Goal: Communication & Community: Answer question/provide support

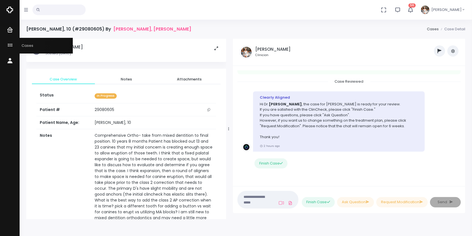
click at [8, 44] on icon "scrollable content" at bounding box center [11, 45] width 8 height 7
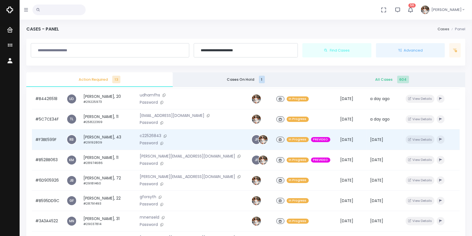
scroll to position [124, 0]
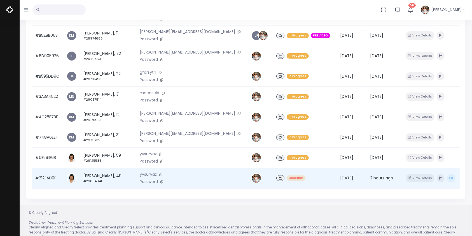
click at [42, 180] on td "#212EAD0F" at bounding box center [47, 178] width 31 height 20
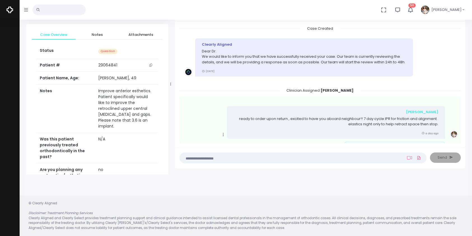
scroll to position [204, 0]
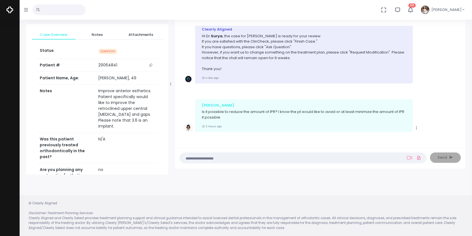
click at [247, 159] on textarea at bounding box center [292, 158] width 218 height 6
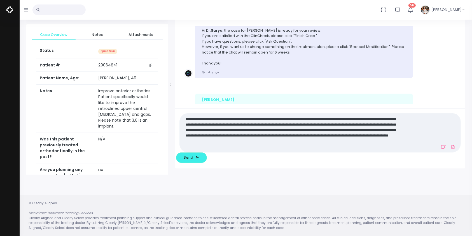
scroll to position [0, 0]
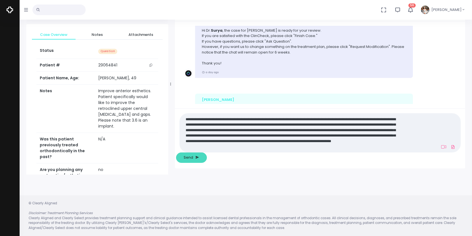
type textarea "**********"
click at [193, 157] on span "Send" at bounding box center [189, 158] width 10 height 6
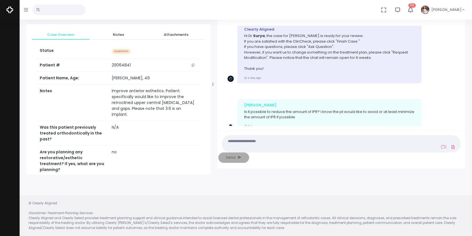
drag, startPoint x: 170, startPoint y: 87, endPoint x: 213, endPoint y: 84, distance: 42.4
click at [213, 84] on div at bounding box center [213, 84] width 3 height 177
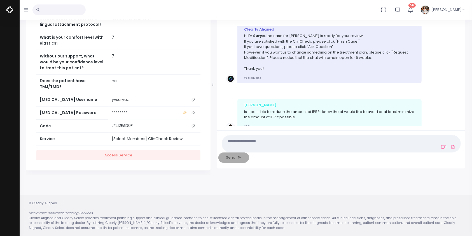
click at [193, 98] on icon "scrollable content" at bounding box center [193, 99] width 3 height 3
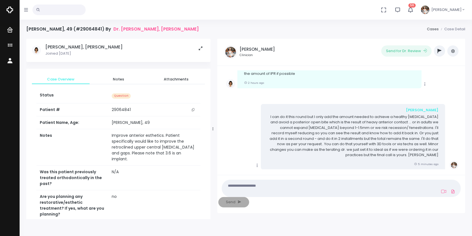
scroll to position [0, 0]
click at [441, 193] on icon at bounding box center [443, 191] width 5 height 4
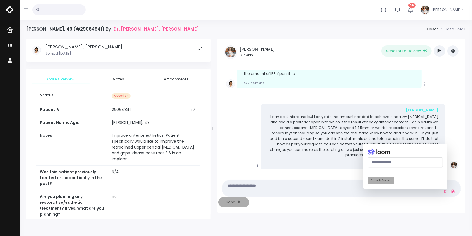
click at [368, 167] on input "text" at bounding box center [405, 162] width 75 height 10
paste input "**********"
type input "**********"
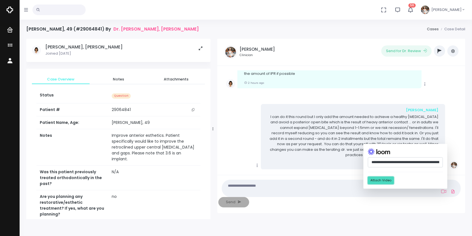
click at [368, 184] on button "Attach Video" at bounding box center [381, 181] width 26 height 8
click at [296, 194] on textarea at bounding box center [313, 188] width 176 height 13
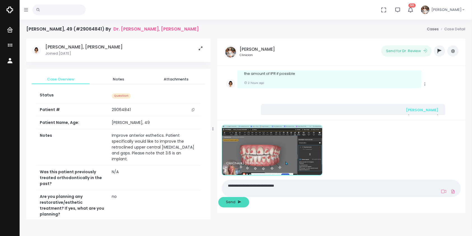
type textarea "**********"
click at [249, 203] on button "Send" at bounding box center [233, 202] width 31 height 10
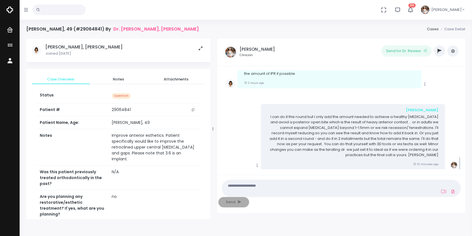
scroll to position [393, 0]
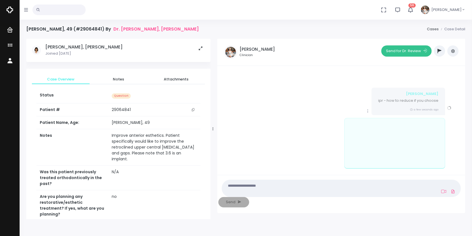
click at [408, 51] on button "Send for Dr. Review" at bounding box center [406, 50] width 50 height 11
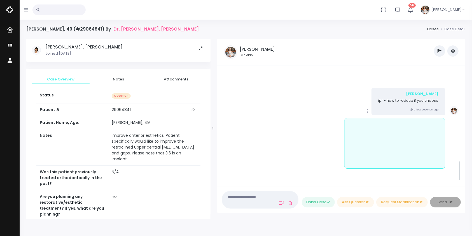
scroll to position [500, 0]
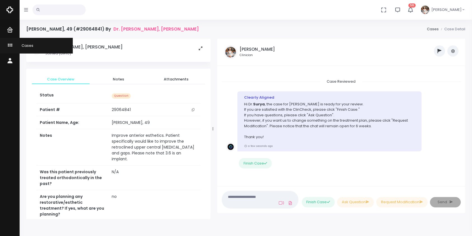
click at [11, 45] on icon "scrollable content" at bounding box center [11, 45] width 8 height 7
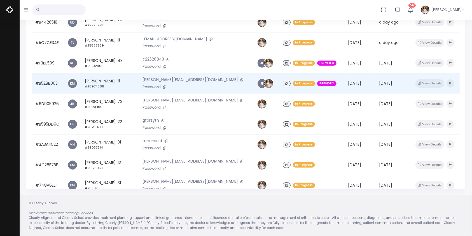
click at [52, 85] on td "#B528B063" at bounding box center [48, 83] width 32 height 20
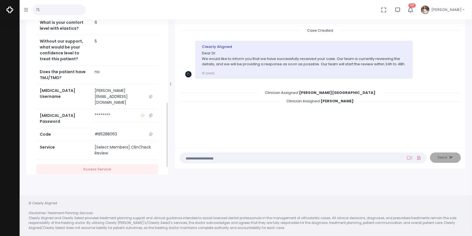
scroll to position [315, 0]
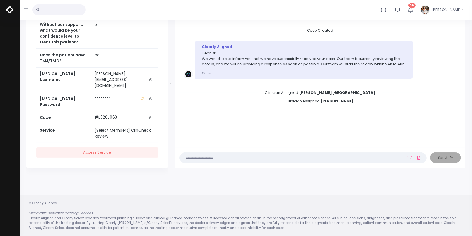
click at [152, 88] on button "scrollable content" at bounding box center [151, 80] width 8 height 18
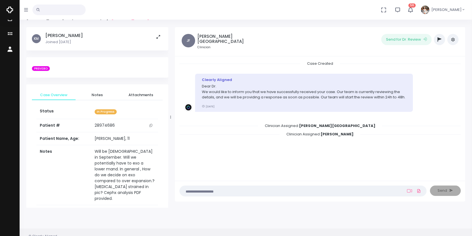
scroll to position [0, 0]
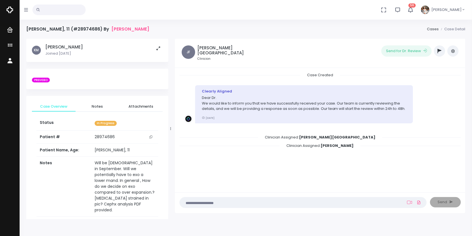
click at [440, 53] on icon "button" at bounding box center [440, 51] width 4 height 4
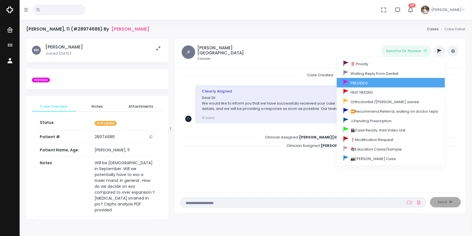
click at [376, 82] on link "PREVIDEO" at bounding box center [391, 83] width 108 height 10
